Goal: Information Seeking & Learning: Check status

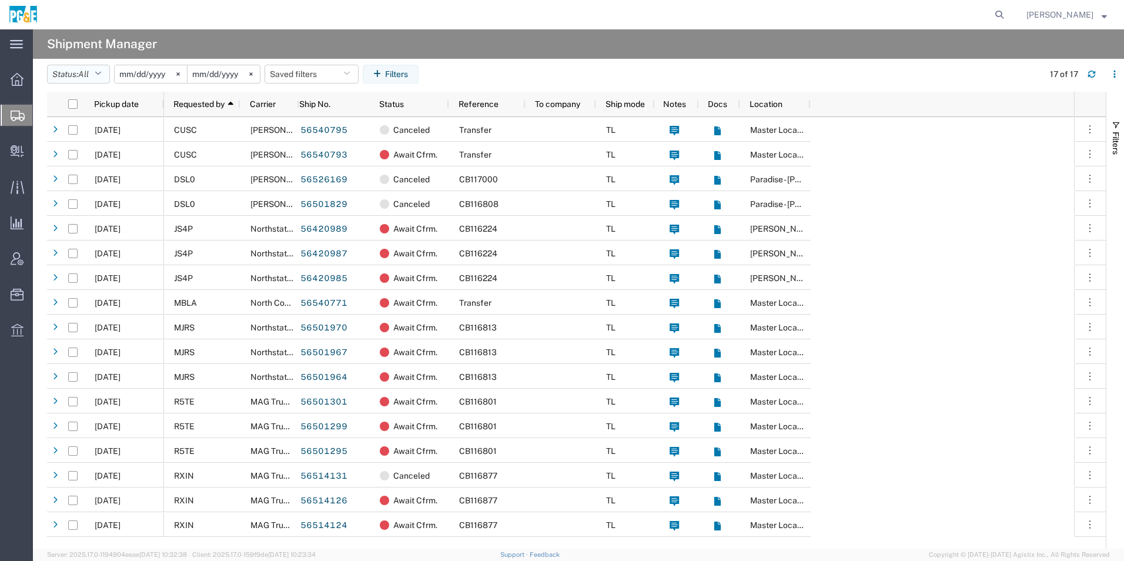
click at [88, 71] on span "All" at bounding box center [83, 73] width 11 height 9
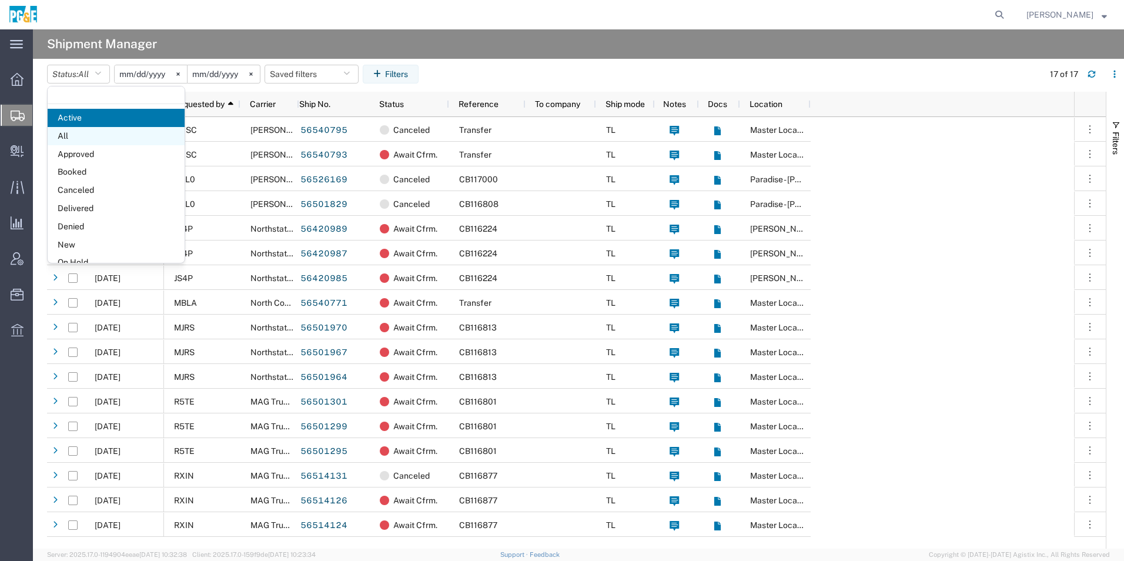
click at [83, 133] on span "All" at bounding box center [116, 136] width 137 height 18
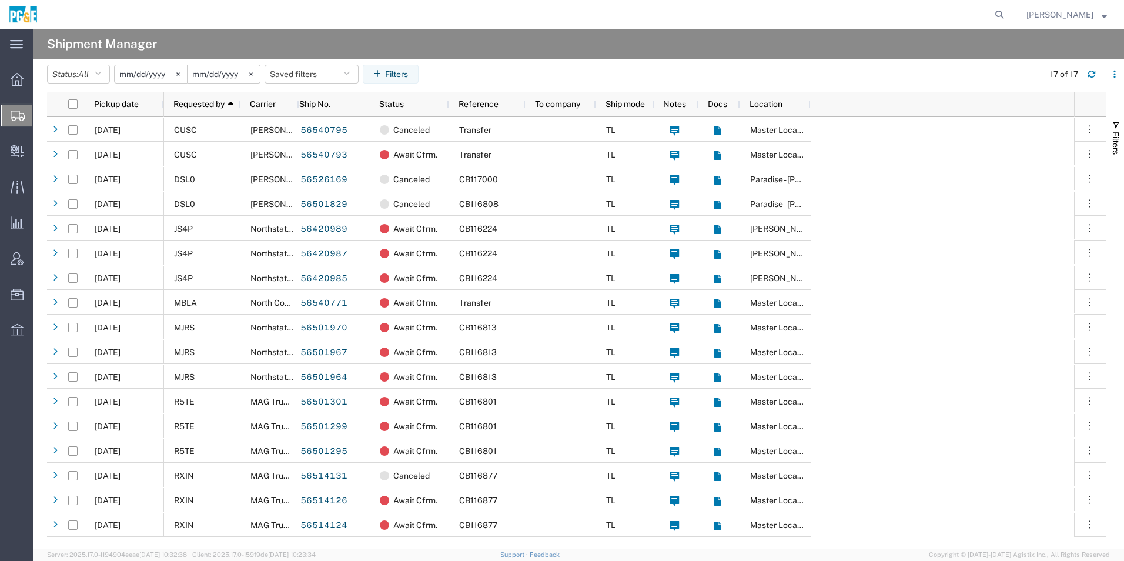
click at [155, 73] on input "2025-08-22" at bounding box center [151, 74] width 72 height 18
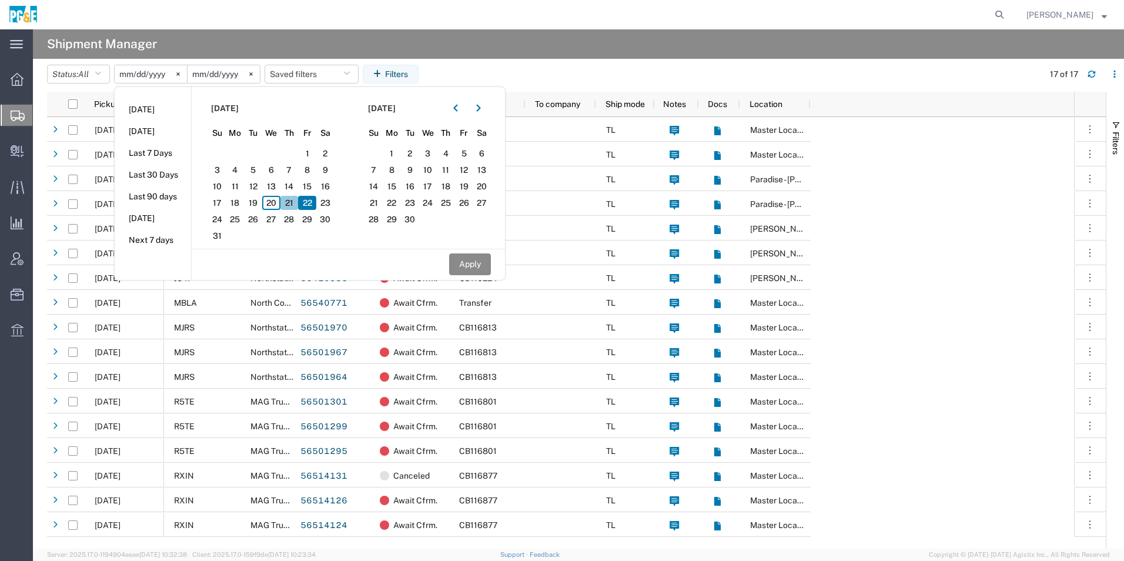
click at [291, 209] on section "August 2025 Su Mo Tu We Th Fr Sa 27 28 29 30 31 1 2 3 4 5 6 7 8 9 10 11 12 13 1…" at bounding box center [270, 168] width 157 height 162
click at [295, 202] on span "21" at bounding box center [289, 203] width 18 height 14
click at [458, 110] on icon "button" at bounding box center [455, 108] width 5 height 8
click at [455, 206] on span "21" at bounding box center [446, 203] width 18 height 14
click at [481, 263] on button "Apply" at bounding box center [470, 264] width 42 height 22
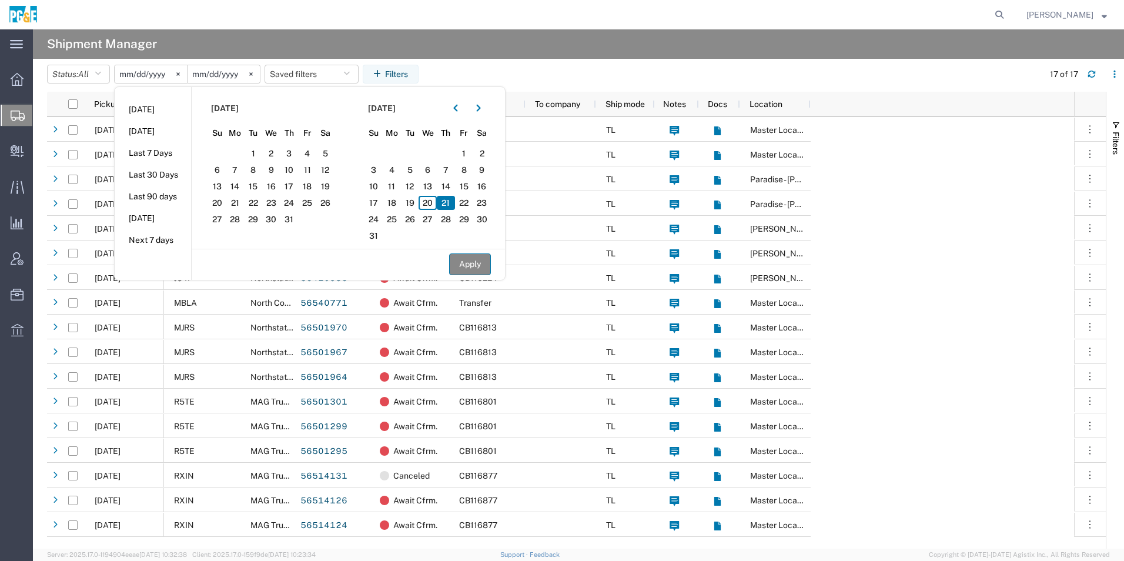
type input "2025-08-21"
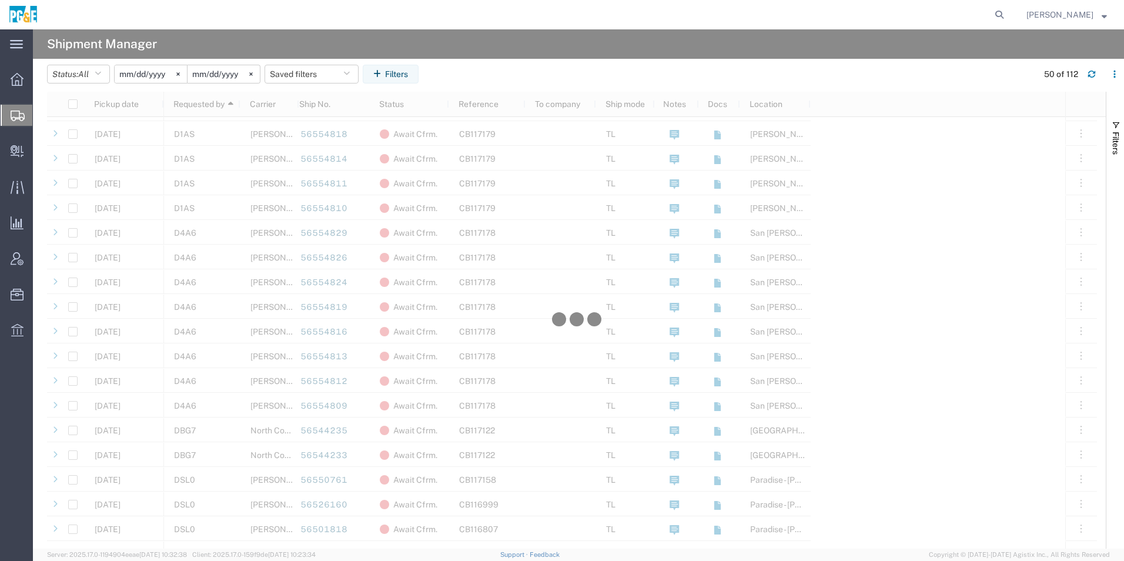
scroll to position [764, 0]
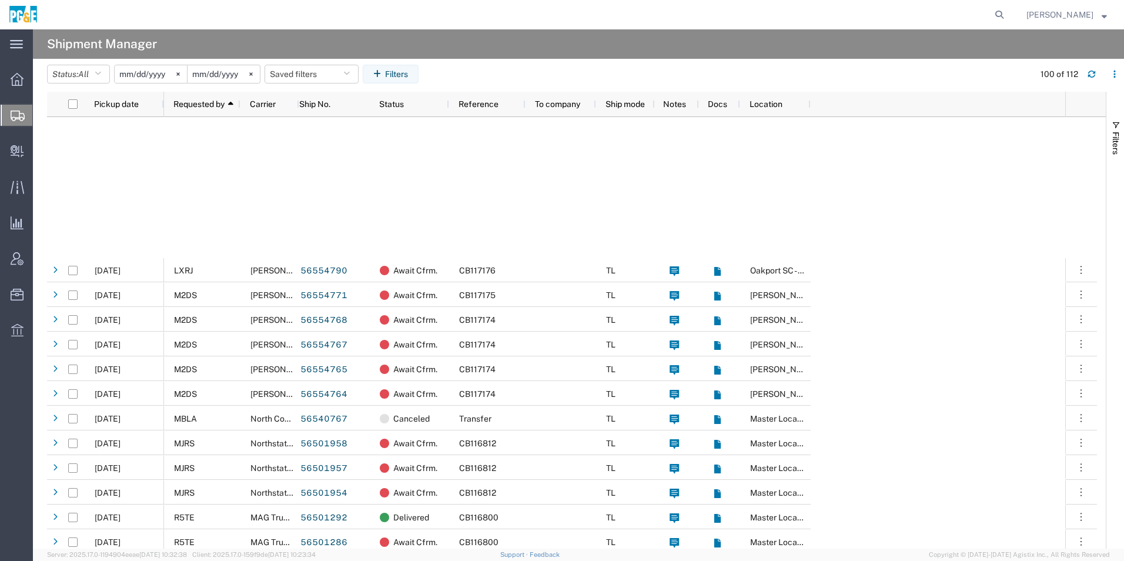
scroll to position [1822, 0]
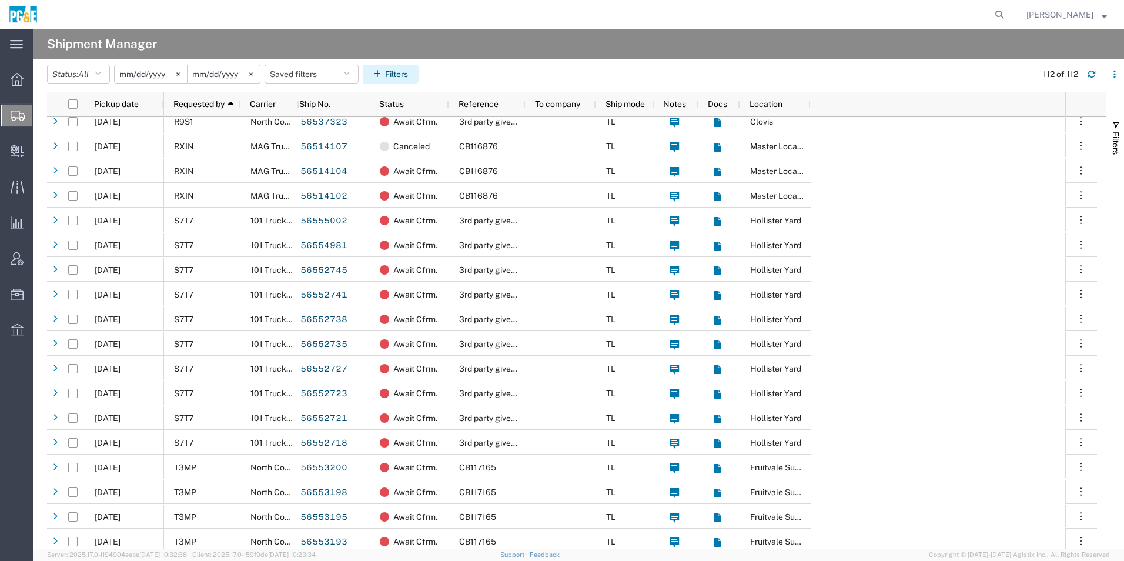
click at [402, 72] on button "Filters" at bounding box center [391, 74] width 56 height 19
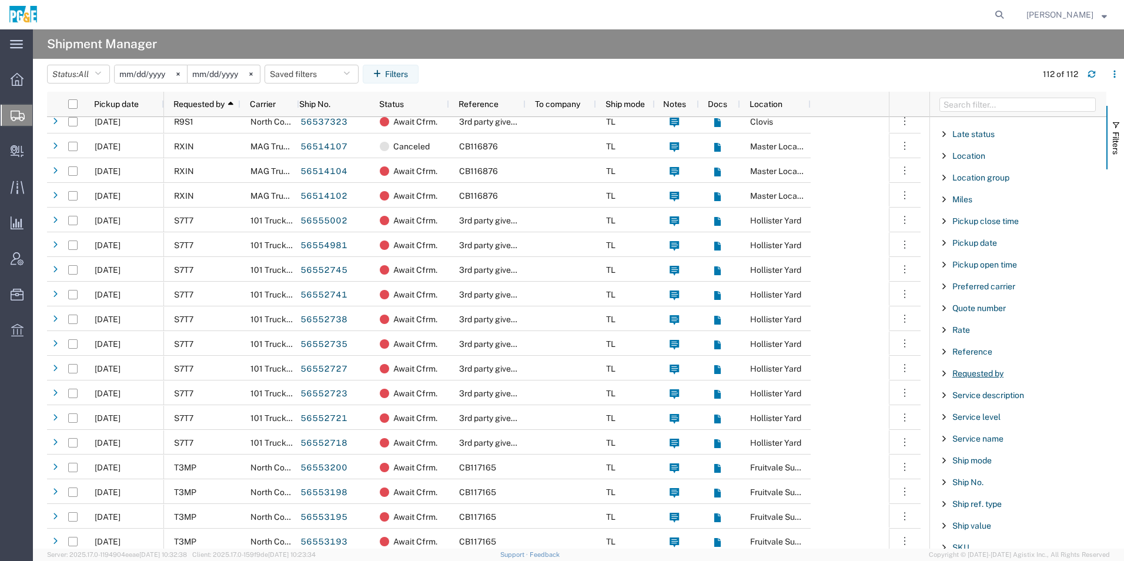
click at [979, 370] on span "Requested by" at bounding box center [977, 372] width 51 height 9
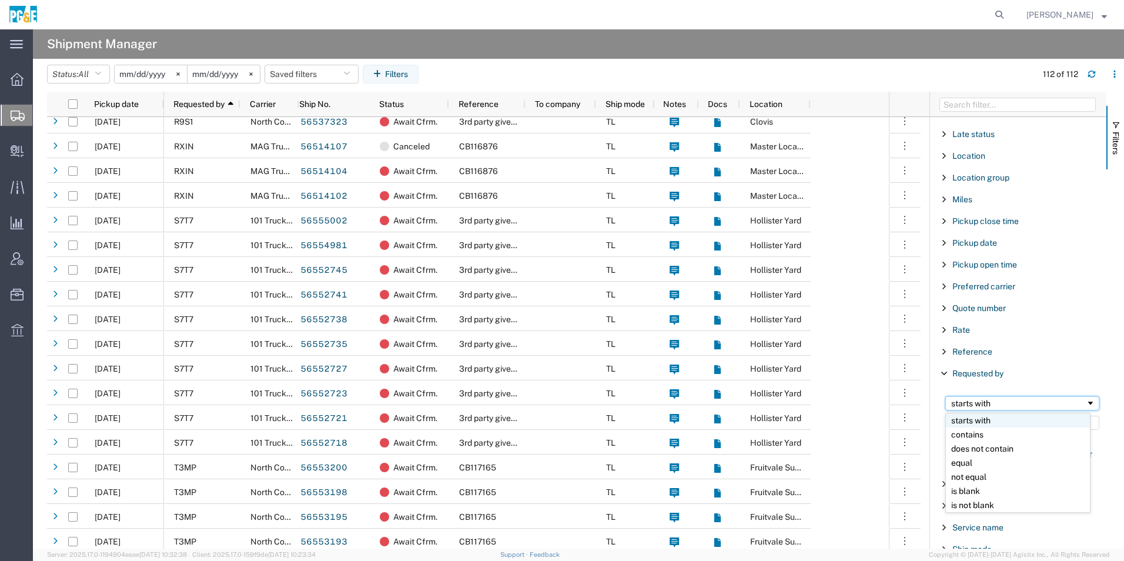
click at [967, 401] on div "starts with" at bounding box center [1018, 402] width 135 height 9
click at [985, 424] on input "Filter Value" at bounding box center [1022, 422] width 154 height 14
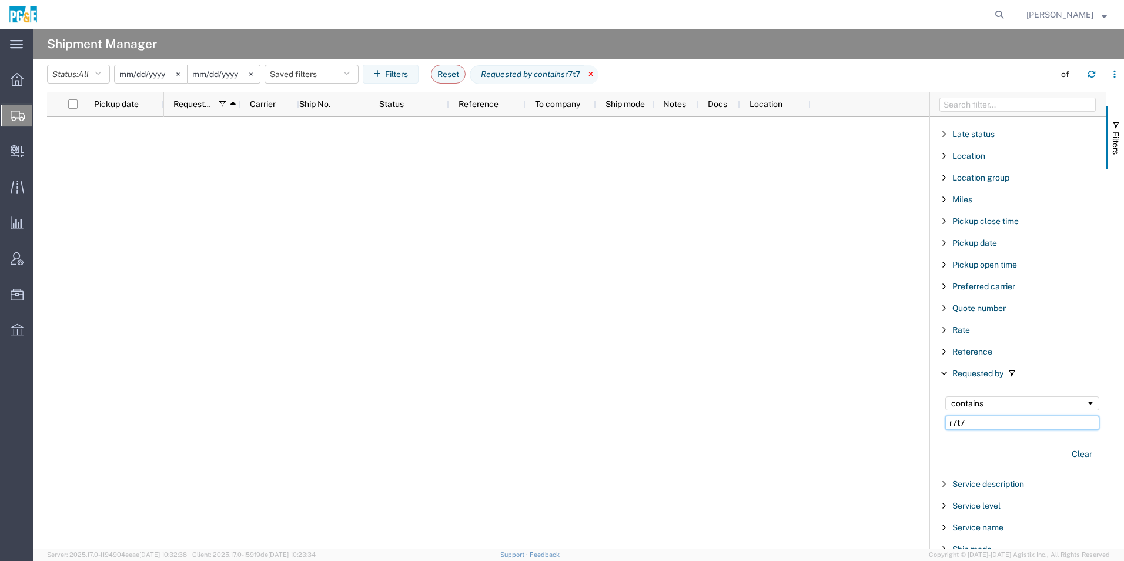
type input "r7t7"
click at [596, 73] on icon at bounding box center [591, 74] width 14 height 19
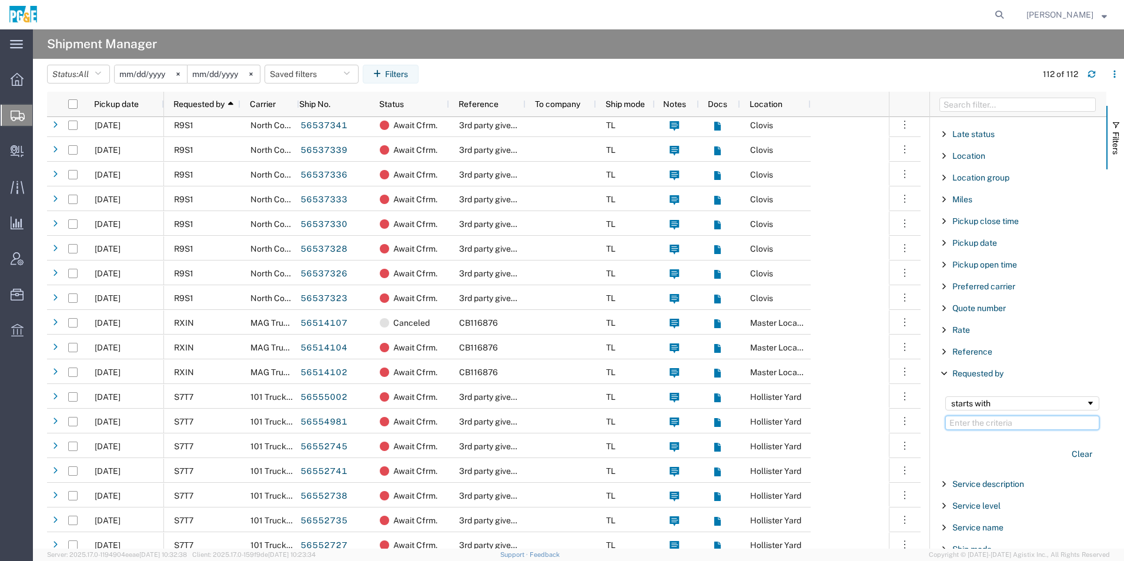
click at [1000, 420] on input "Filter Value" at bounding box center [1022, 422] width 154 height 14
click at [1003, 405] on div "starts with" at bounding box center [1018, 402] width 135 height 9
click at [980, 421] on input "Filter Value" at bounding box center [1022, 422] width 154 height 14
type input "s7t7"
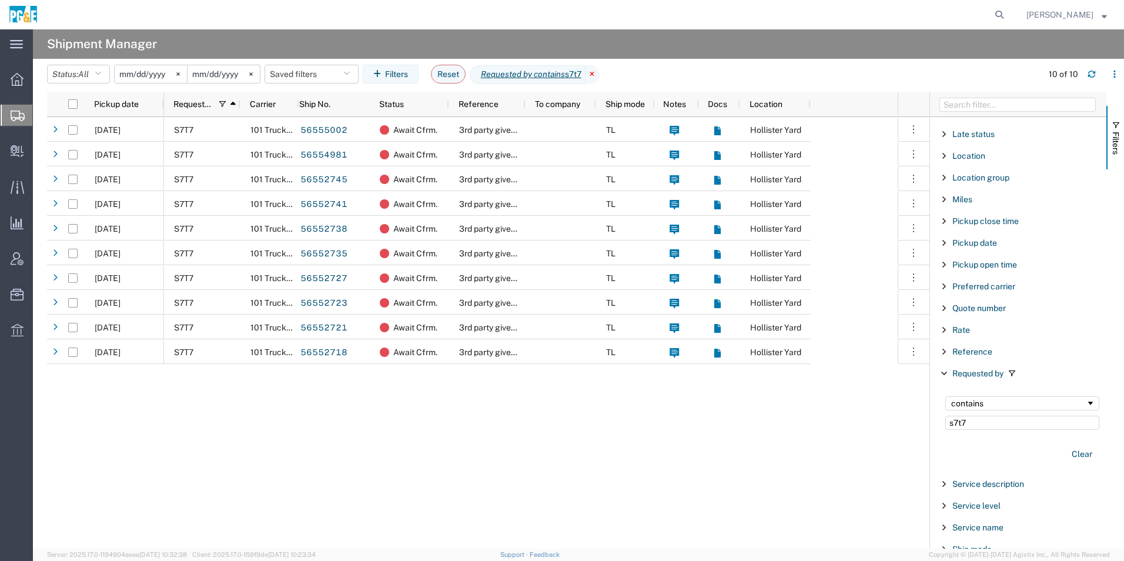
click at [599, 73] on icon at bounding box center [592, 74] width 14 height 19
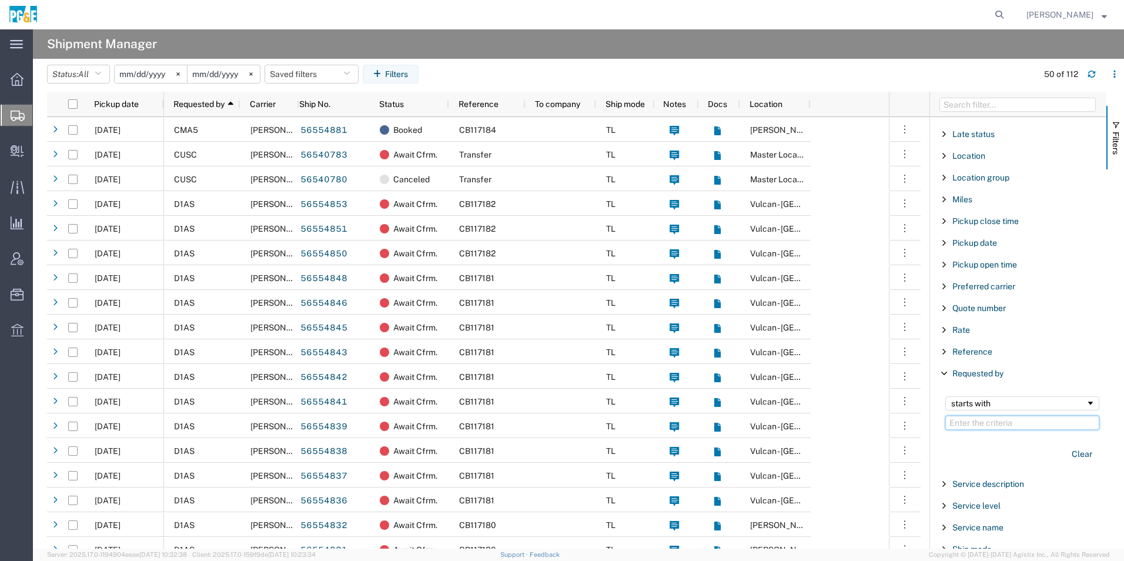
click at [1030, 422] on input "Filter Value" at bounding box center [1022, 422] width 154 height 14
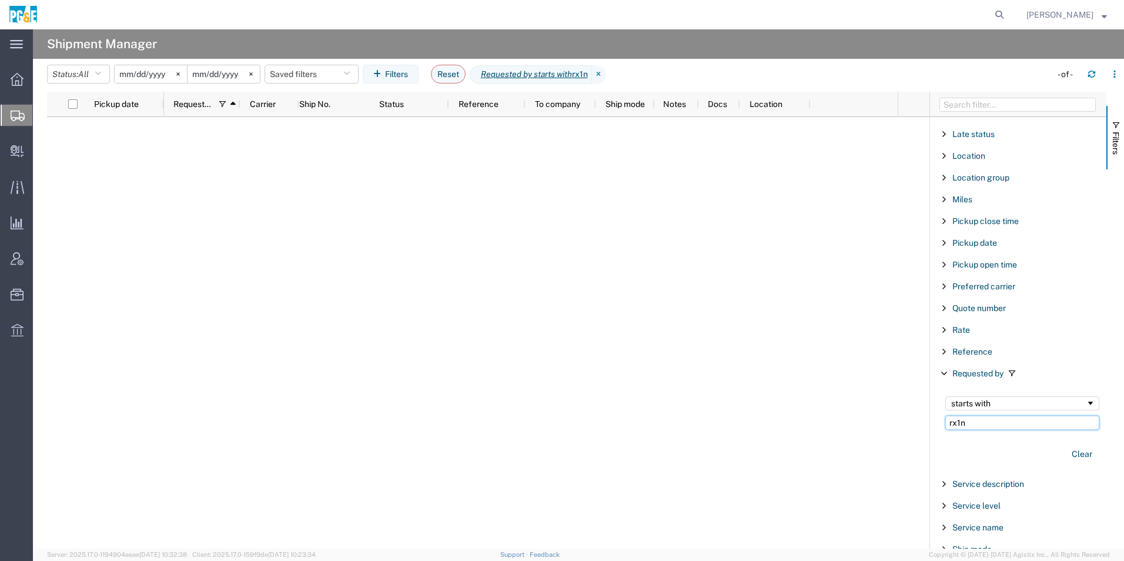
click at [986, 419] on input "rx1n" at bounding box center [1022, 422] width 154 height 14
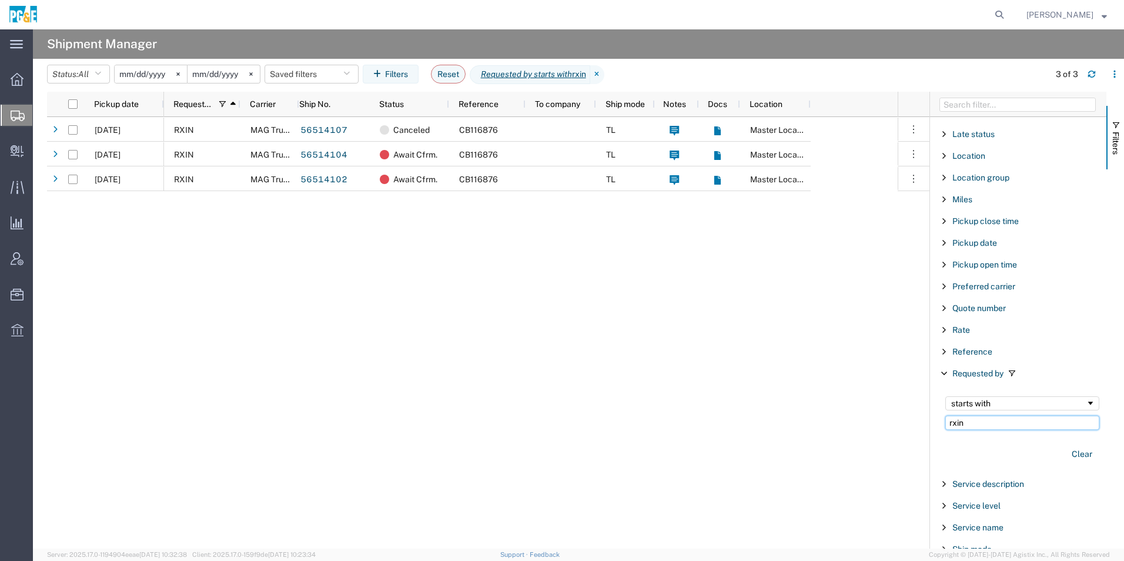
type input "rxin"
